Goal: Navigation & Orientation: Go to known website

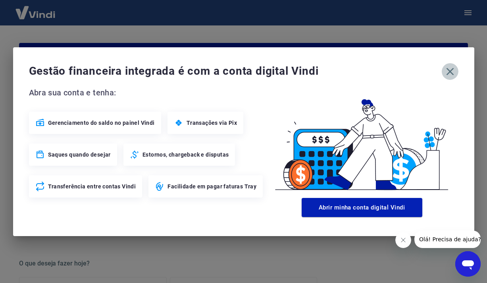
click at [451, 71] on icon "button" at bounding box center [450, 71] width 13 height 13
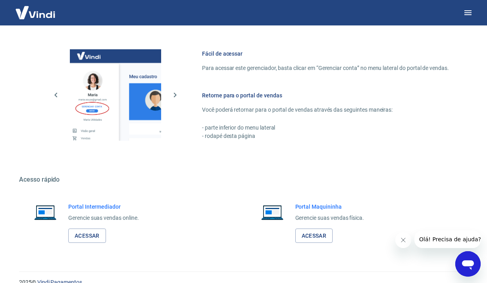
scroll to position [427, 0]
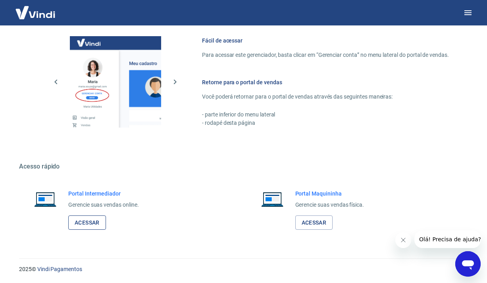
click at [90, 218] on link "Acessar" at bounding box center [87, 222] width 38 height 15
